Goal: Information Seeking & Learning: Learn about a topic

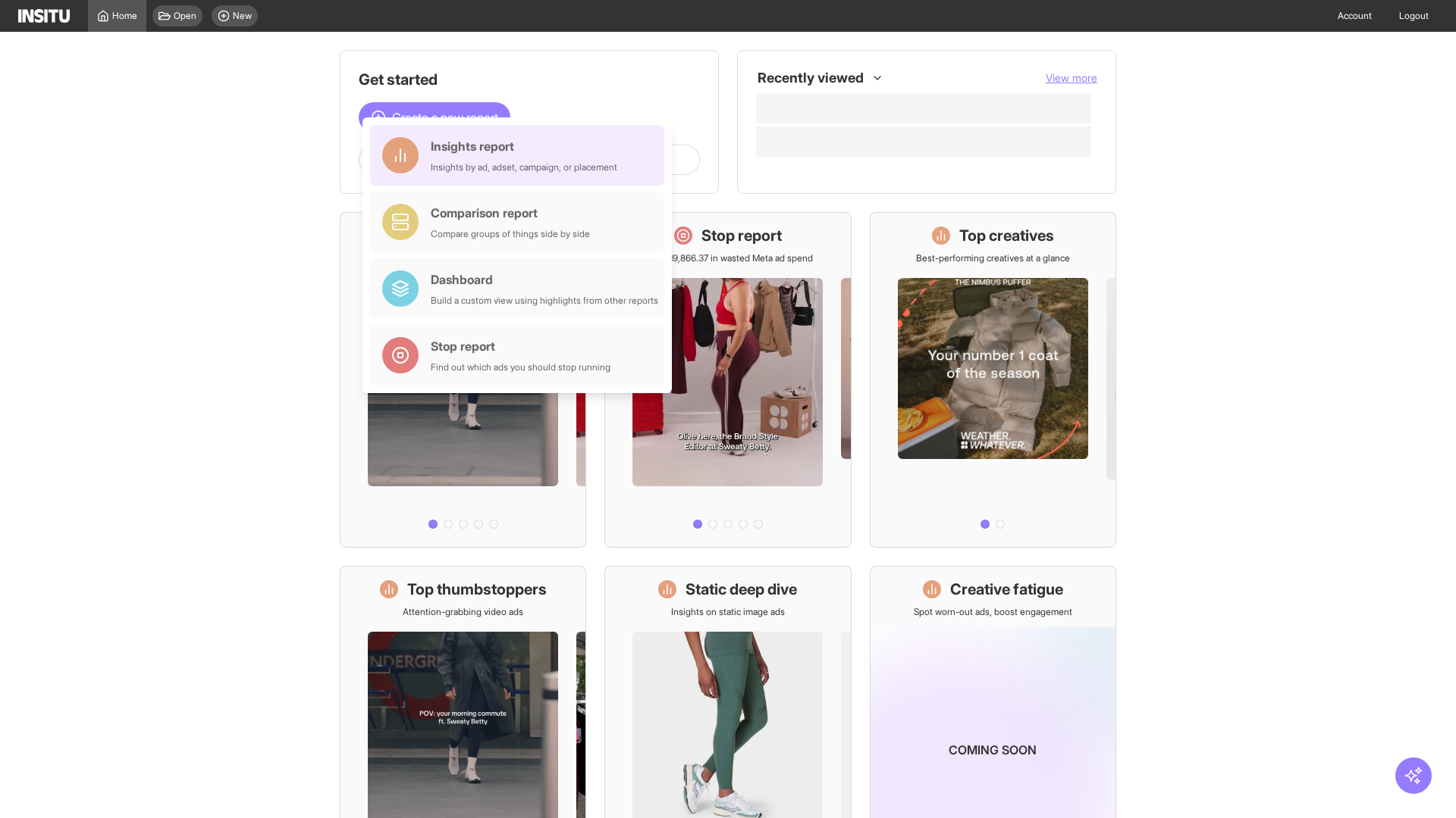
click at [521, 155] on div "Insights report Insights by ad, adset, campaign, or placement" at bounding box center [523, 154] width 187 height 36
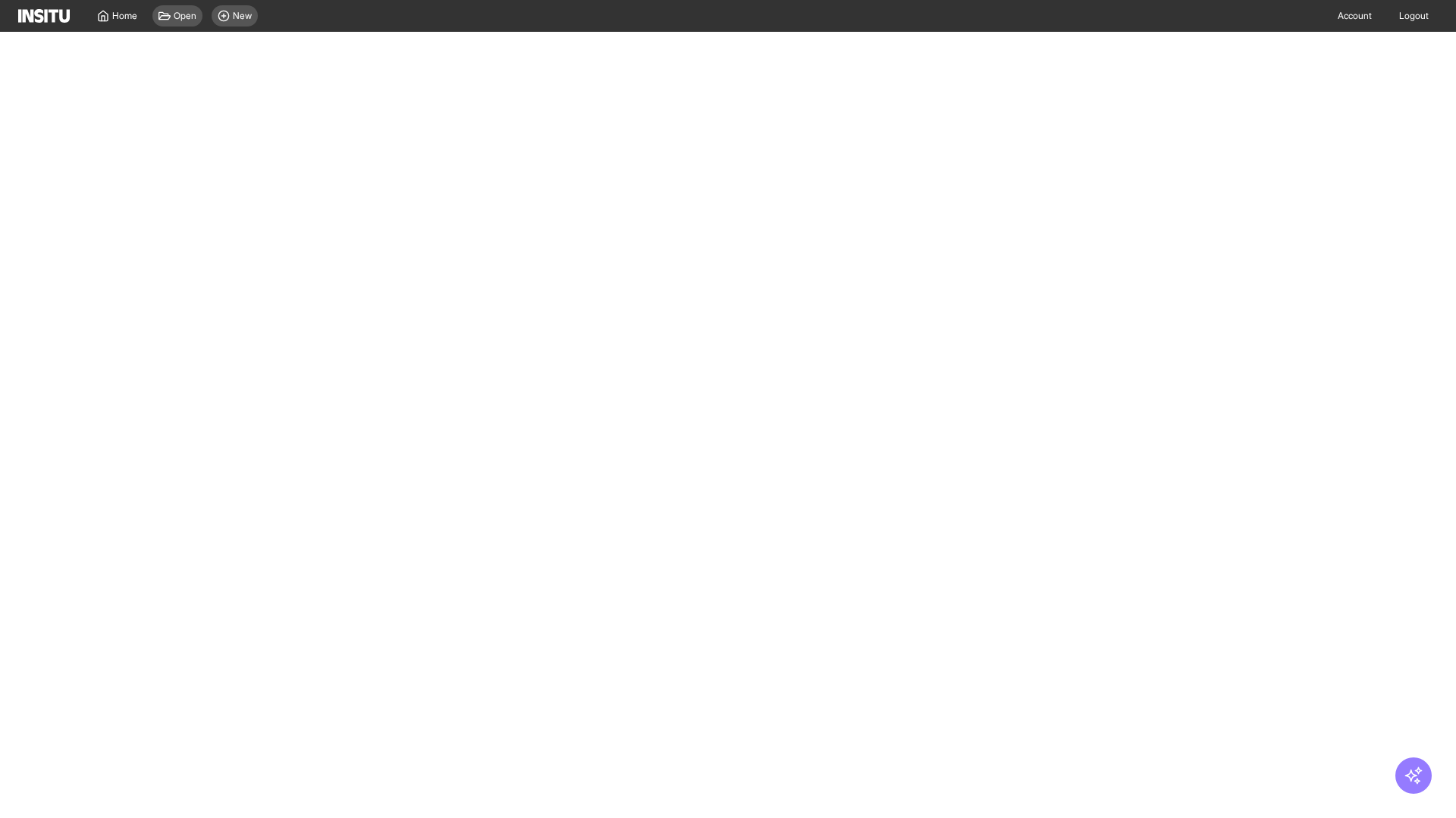
select select "**"
